Goal: Information Seeking & Learning: Learn about a topic

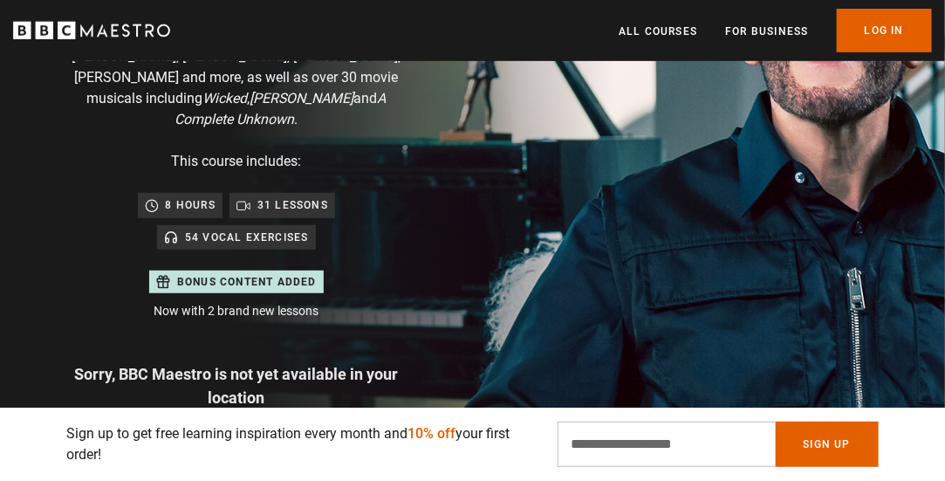
scroll to position [0, 253]
click at [496, 434] on p "Sign up to get free learning inspiration every month and 10% off your first ord…" at bounding box center [301, 444] width 470 height 42
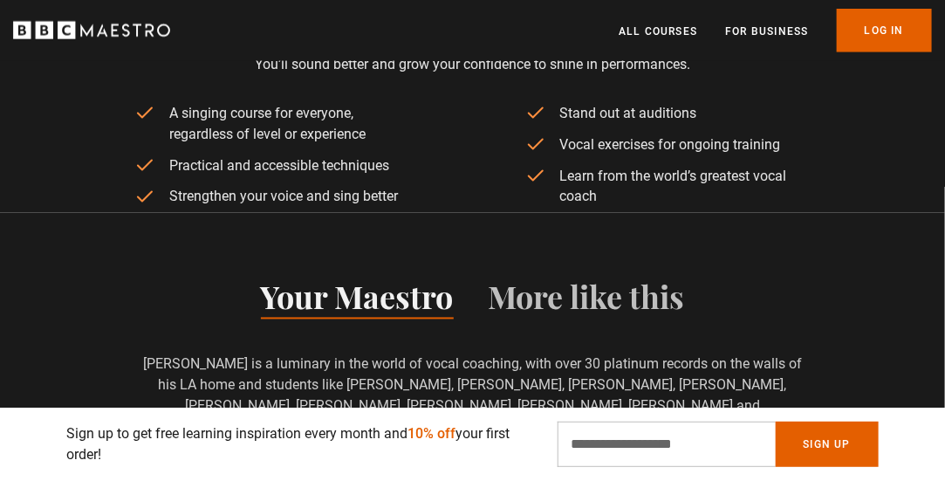
scroll to position [872, 0]
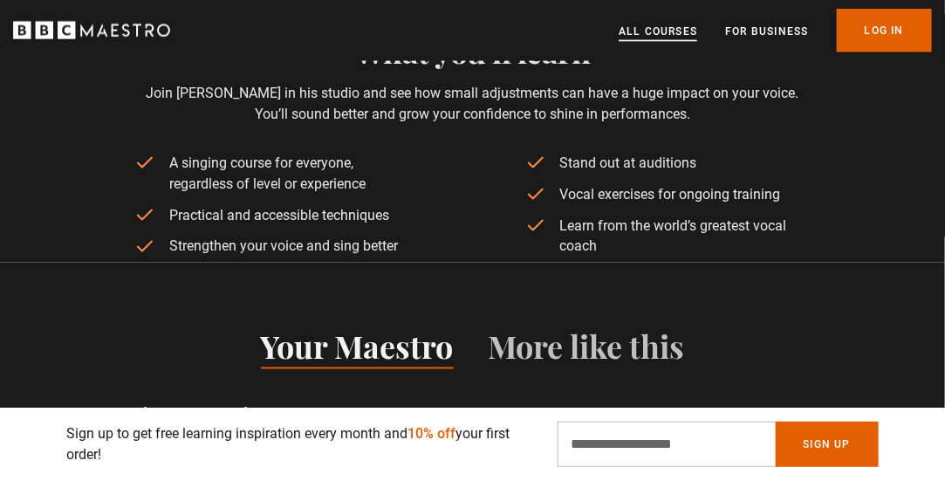
click at [663, 31] on link "All Courses" at bounding box center [657, 31] width 79 height 17
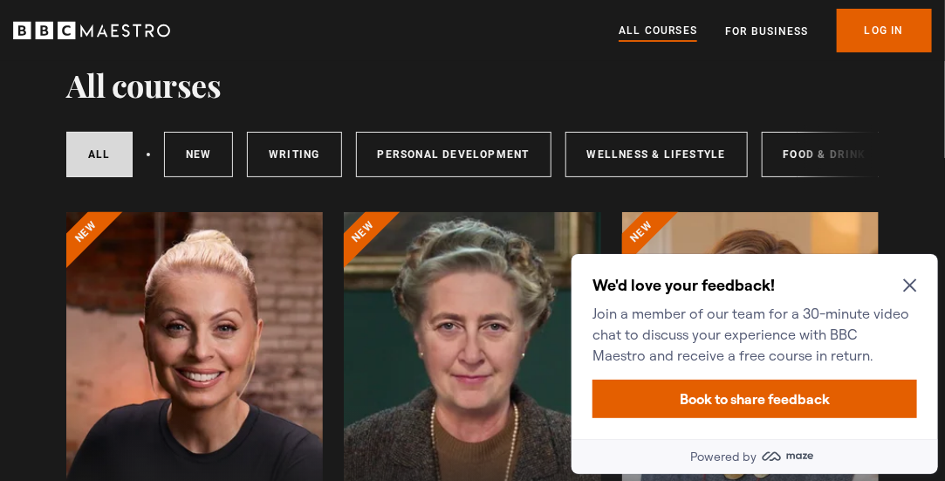
scroll to position [87, 0]
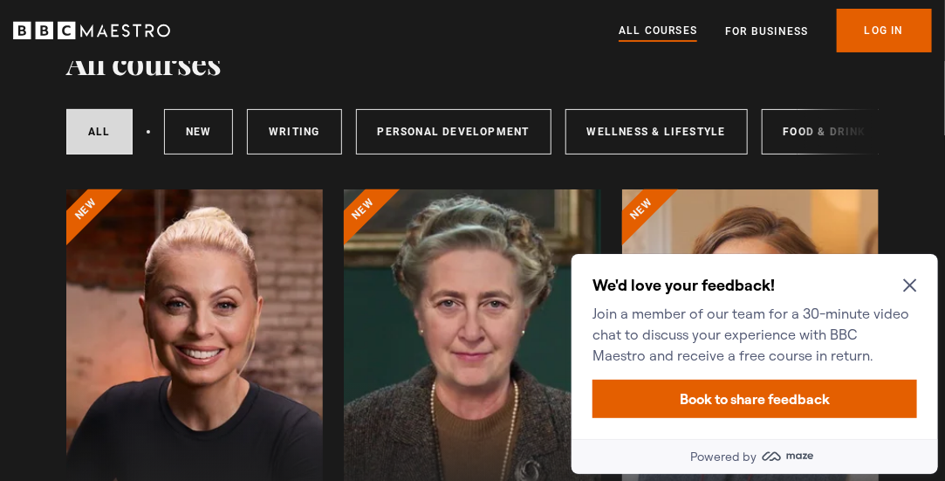
click at [916, 286] on div "We'd love your feedback! Join a member of our team for a 30-minute video chat t…" at bounding box center [753, 345] width 366 height 185
click at [908, 283] on icon "Close Maze Prompt" at bounding box center [908, 284] width 13 height 13
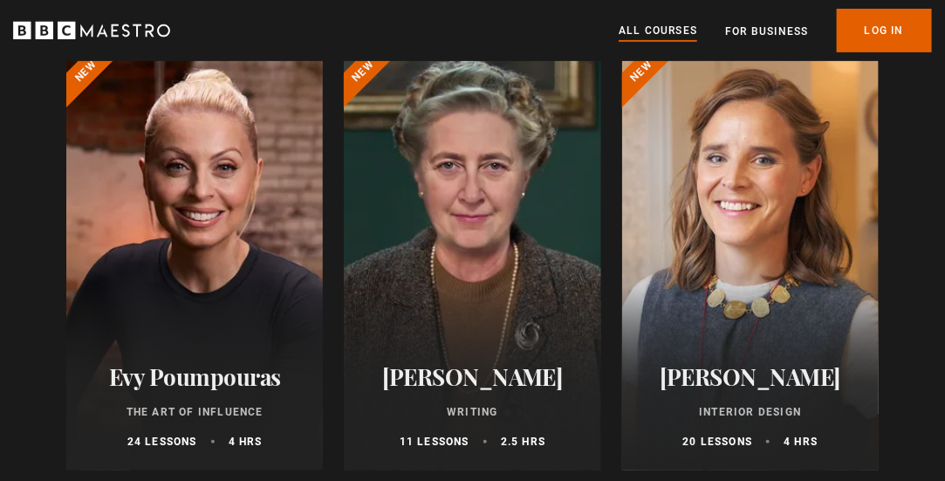
scroll to position [0, 0]
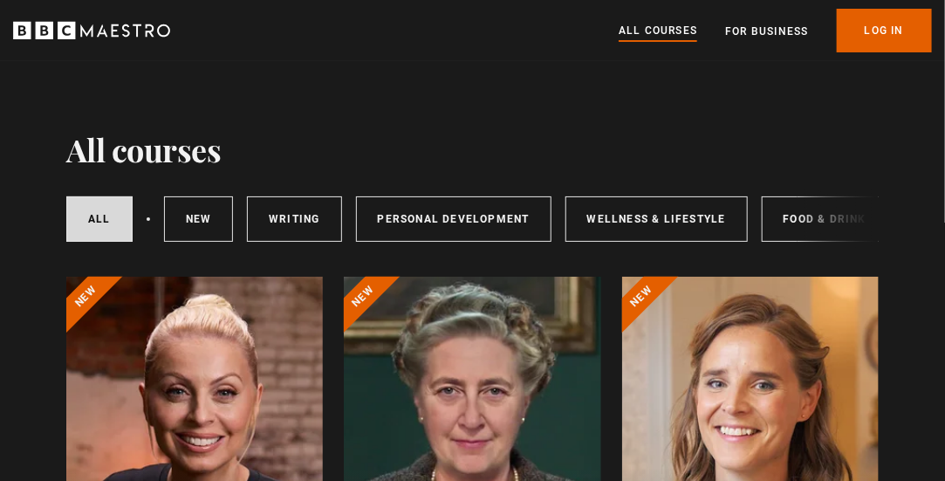
click at [111, 29] on icon "BBC Maestro" at bounding box center [91, 30] width 157 height 26
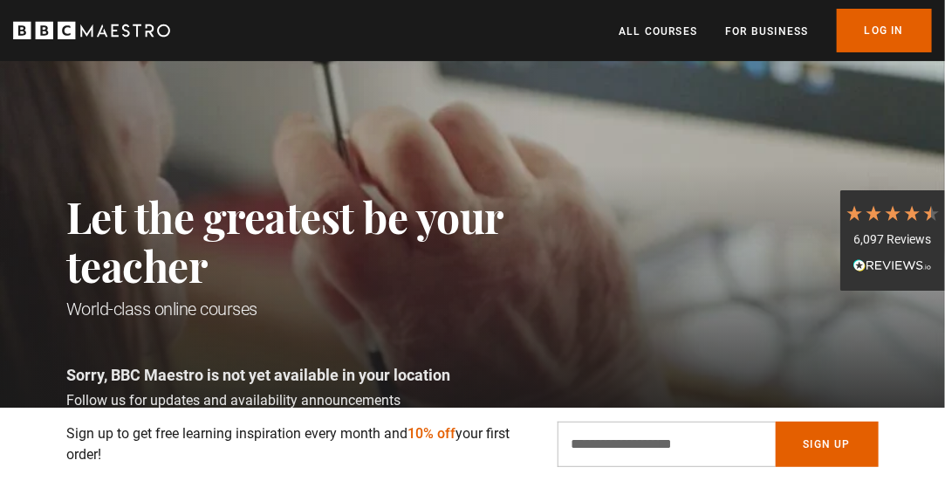
scroll to position [0, 236]
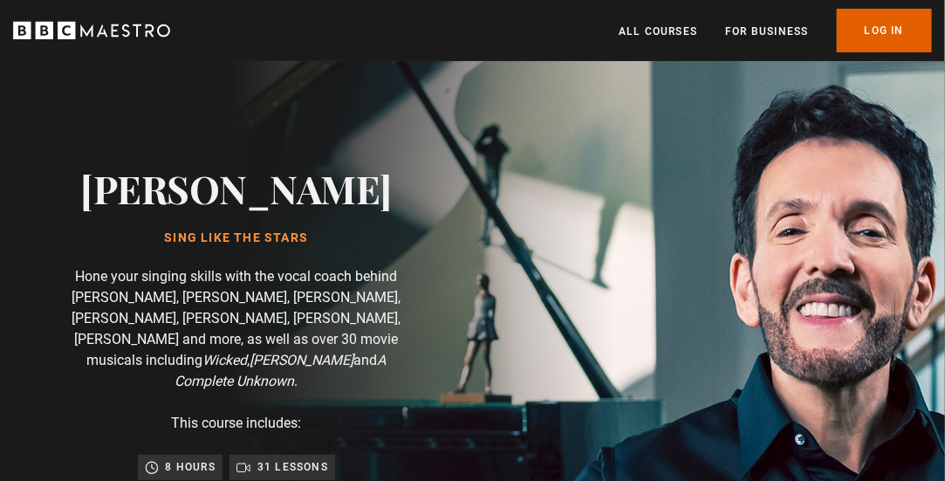
click at [270, 432] on p "Sign up to get free learning inspiration every month and 10% off your first ord…" at bounding box center [301, 444] width 470 height 42
click at [288, 443] on p "Sign up to get free learning inspiration every month and 10% off your first ord…" at bounding box center [301, 444] width 470 height 42
drag, startPoint x: 538, startPoint y: 283, endPoint x: 559, endPoint y: 263, distance: 29.0
click at [473, 283] on div "Eric Vetro Sing Like the Stars Hone your singing skills with the vocal coach be…" at bounding box center [236, 448] width 473 height 774
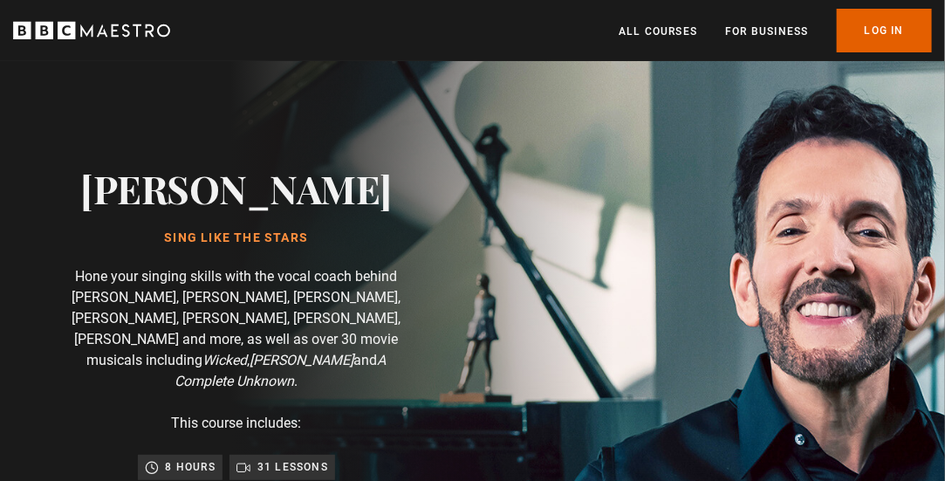
scroll to position [0, 1014]
